Goal: Information Seeking & Learning: Compare options

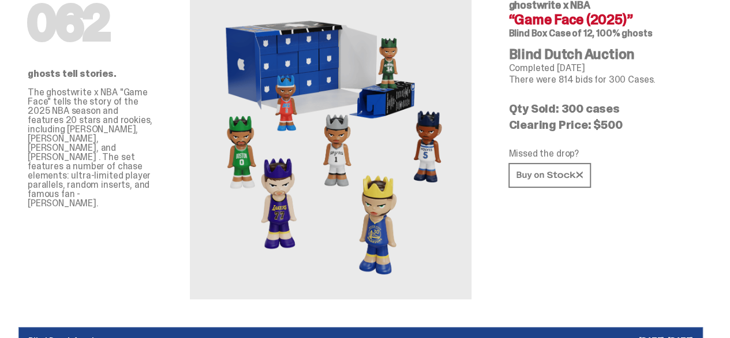
scroll to position [115, 0]
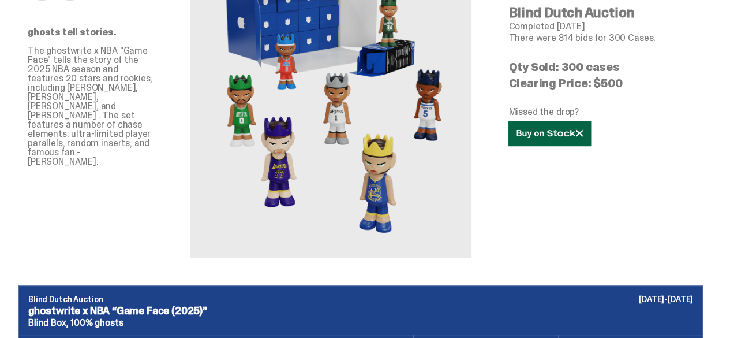
click at [583, 138] on icon at bounding box center [550, 133] width 66 height 9
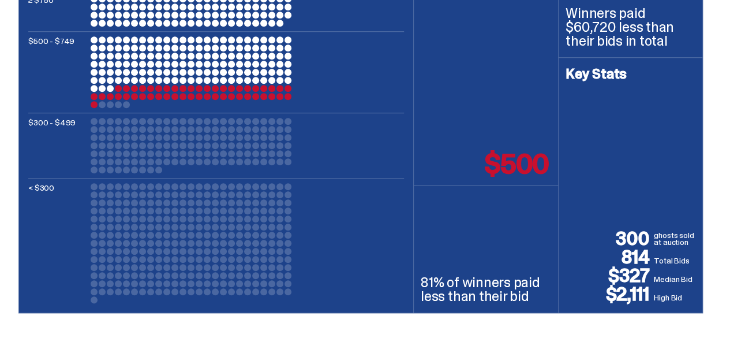
scroll to position [0, 0]
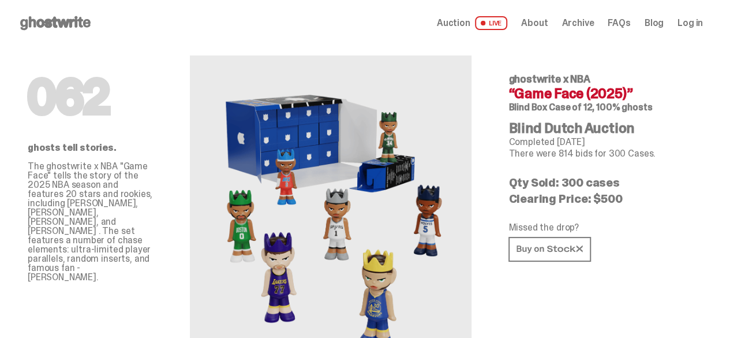
click at [80, 28] on icon at bounding box center [55, 23] width 74 height 18
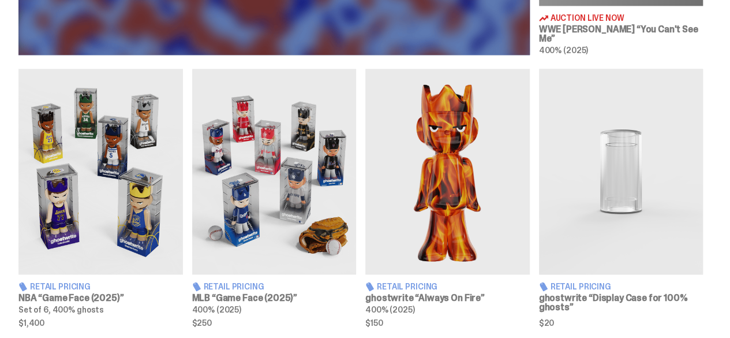
scroll to position [693, 0]
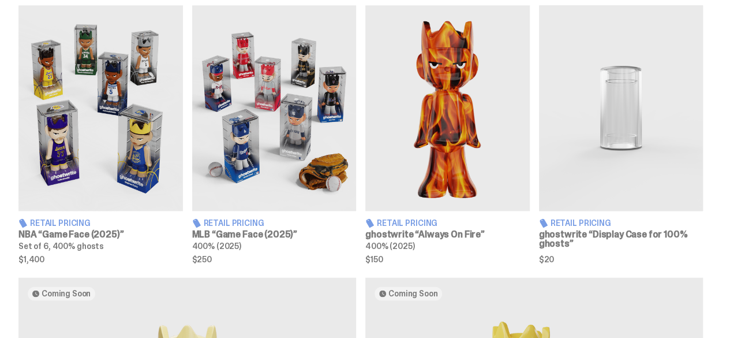
click at [105, 86] on img at bounding box center [100, 107] width 165 height 205
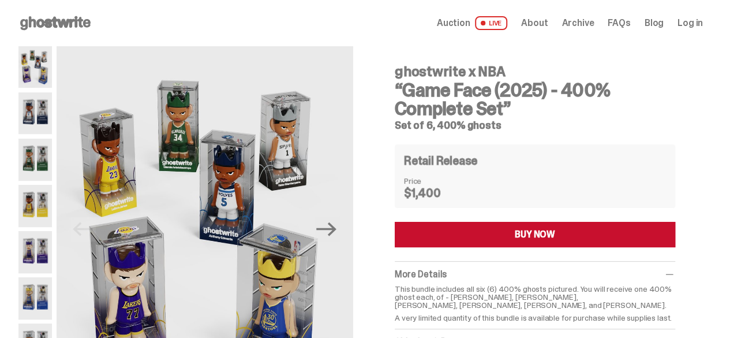
drag, startPoint x: 90, startPoint y: 17, endPoint x: 95, endPoint y: 20, distance: 5.9
click at [90, 17] on use at bounding box center [55, 23] width 70 height 14
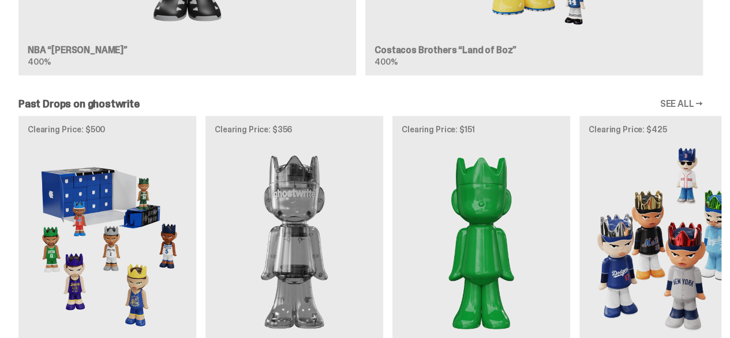
scroll to position [1154, 0]
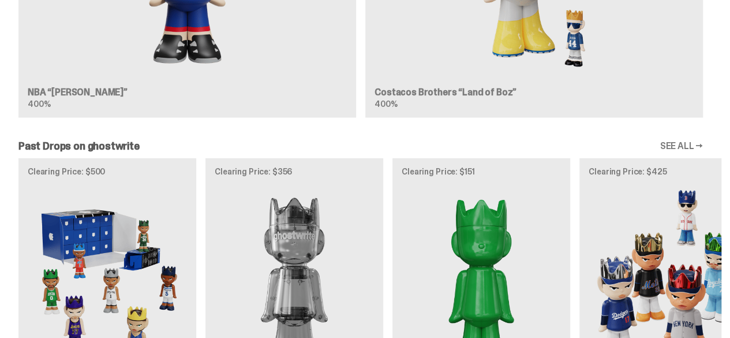
click at [115, 205] on div "Clearing Price: $500 Archived NBA “Game Face (2025)” Blind Box, 100% ghosts Cle…" at bounding box center [361, 301] width 722 height 286
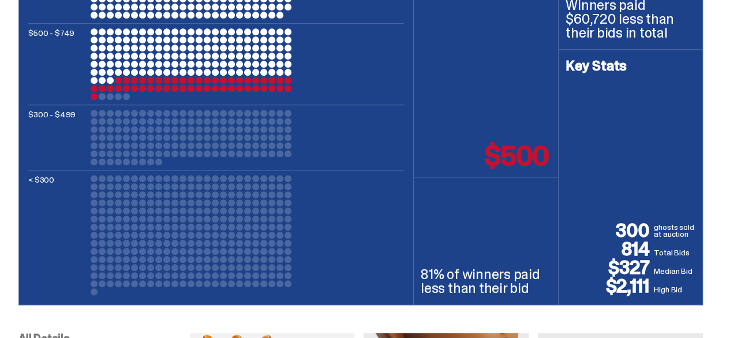
scroll to position [462, 0]
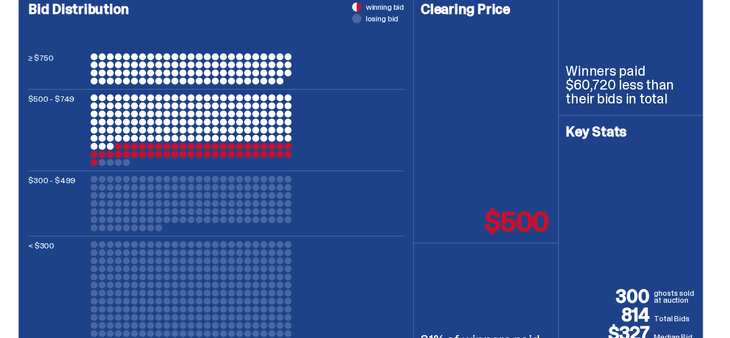
drag, startPoint x: 499, startPoint y: 276, endPoint x: 551, endPoint y: 275, distance: 52.0
click at [551, 243] on div "Clearing Price $500" at bounding box center [486, 115] width 144 height 255
click at [545, 243] on div "Clearing Price $500" at bounding box center [486, 115] width 144 height 255
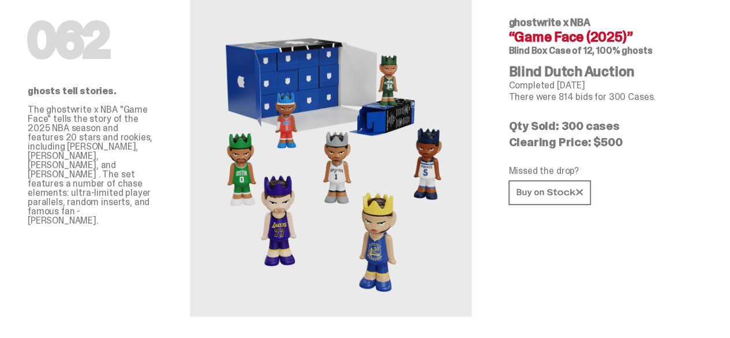
scroll to position [0, 0]
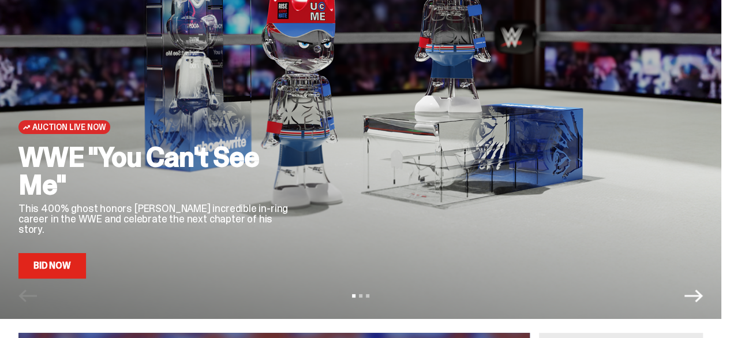
scroll to position [115, 0]
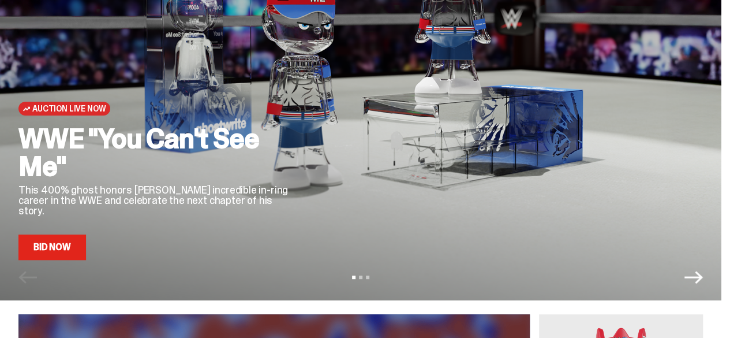
click at [47, 251] on link "Bid Now" at bounding box center [52, 246] width 68 height 25
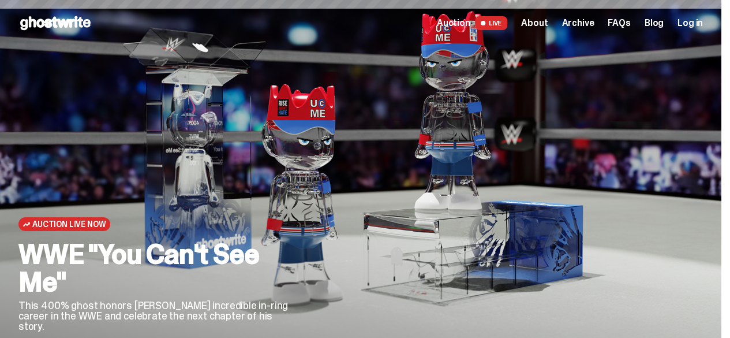
scroll to position [115, 0]
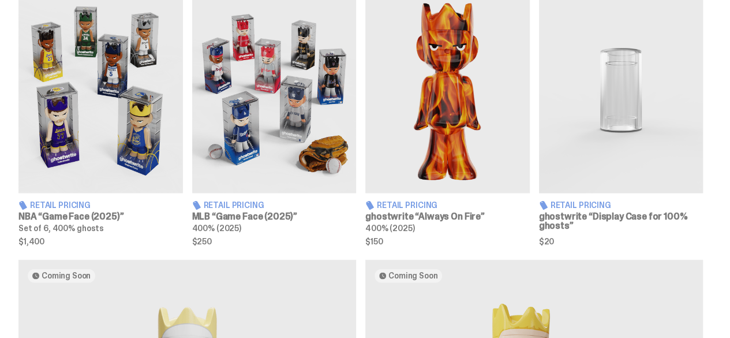
scroll to position [693, 0]
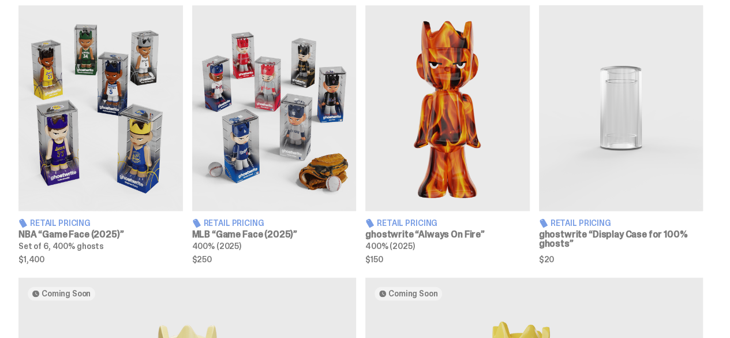
click at [297, 122] on img at bounding box center [274, 107] width 165 height 205
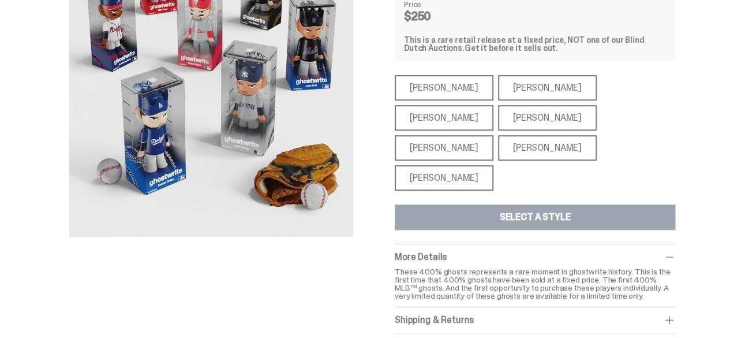
scroll to position [115, 0]
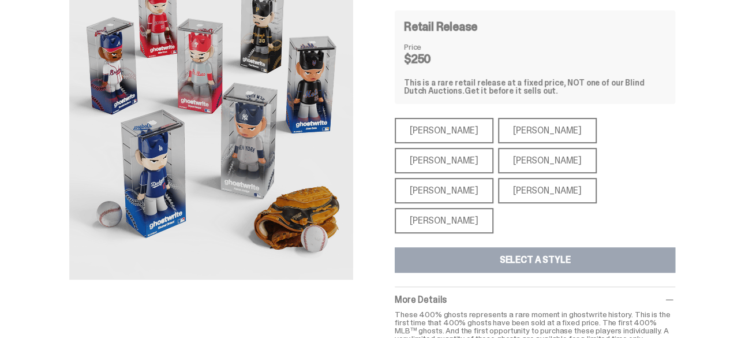
click at [521, 132] on div "[PERSON_NAME]" at bounding box center [547, 130] width 99 height 25
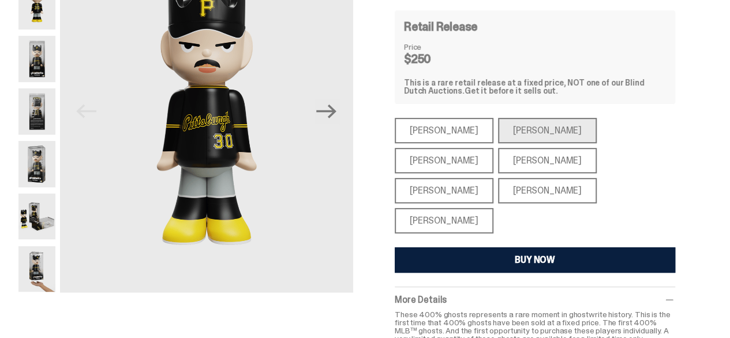
click at [494, 148] on div "[PERSON_NAME]" at bounding box center [444, 160] width 99 height 25
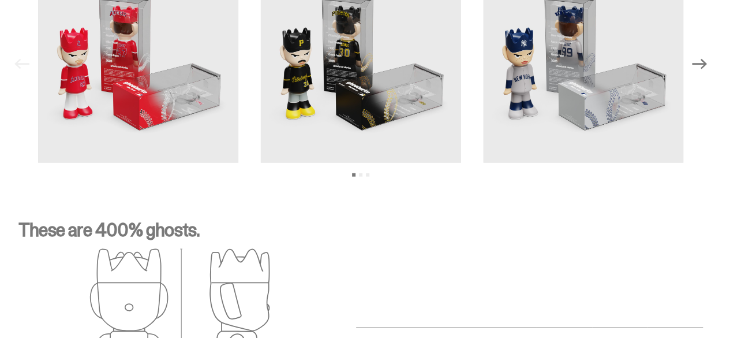
scroll to position [1385, 0]
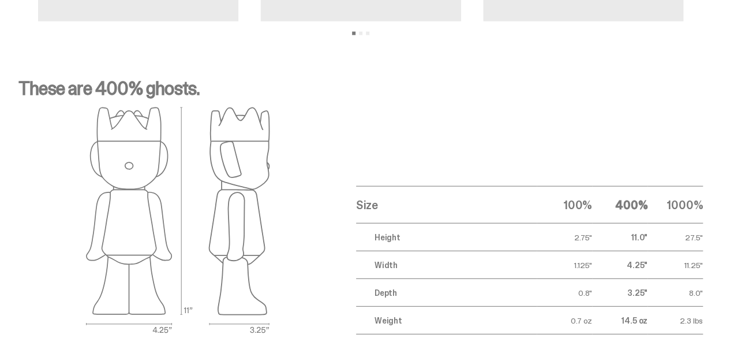
drag, startPoint x: 637, startPoint y: 282, endPoint x: 623, endPoint y: 282, distance: 14.4
click at [623, 307] on td "14.5 oz" at bounding box center [619, 321] width 55 height 28
drag, startPoint x: 648, startPoint y: 297, endPoint x: 645, endPoint y: 287, distance: 10.8
click at [648, 307] on td "2.3 lbs" at bounding box center [675, 321] width 55 height 28
drag, startPoint x: 645, startPoint y: 281, endPoint x: 619, endPoint y: 281, distance: 26.0
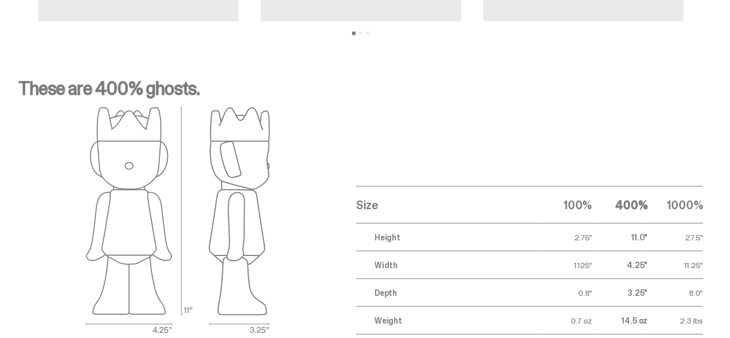
click at [619, 307] on td "14.5 oz" at bounding box center [619, 321] width 55 height 28
copy td "14.5 oz"
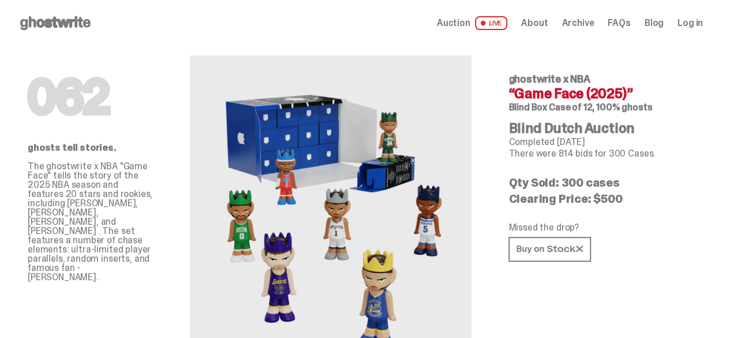
click at [55, 25] on use at bounding box center [55, 23] width 70 height 14
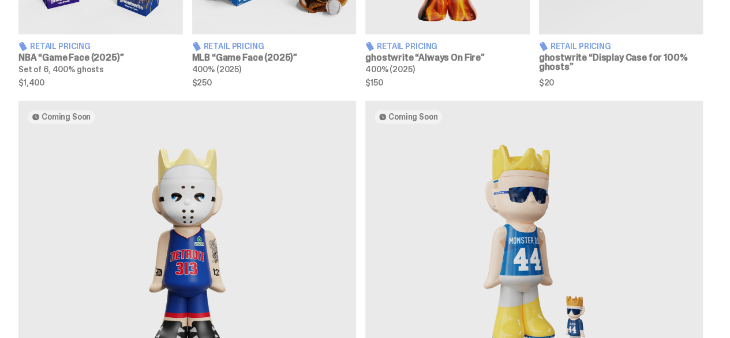
scroll to position [1027, 0]
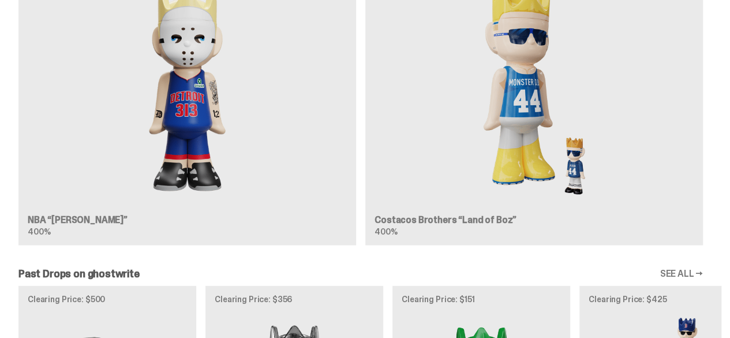
click at [70, 150] on div "Coming Soon NBA “Eminem” 400% Coming Soon Costacos Brothers “Land of Boz” 400%" at bounding box center [361, 98] width 722 height 312
click at [202, 43] on div "Coming Soon NBA “Eminem” 400% Coming Soon Costacos Brothers “Land of Boz” 400%" at bounding box center [361, 98] width 722 height 312
click at [92, 149] on div "Coming Soon NBA “Eminem” 400% Coming Soon Costacos Brothers “Land of Boz” 400%" at bounding box center [361, 98] width 722 height 312
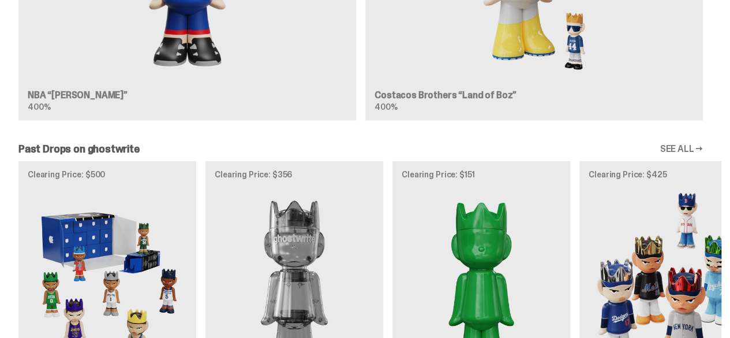
scroll to position [1201, 0]
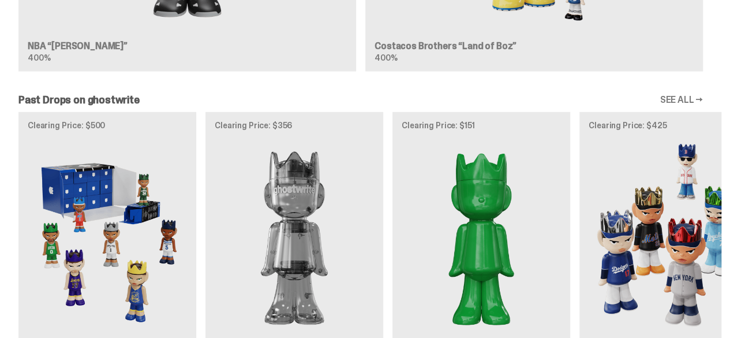
click at [132, 145] on div "Clearing Price: $500 Archived NBA “Game Face (2025)” Blind Box, 100% ghosts Cle…" at bounding box center [361, 255] width 722 height 286
